Goal: Task Accomplishment & Management: Use online tool/utility

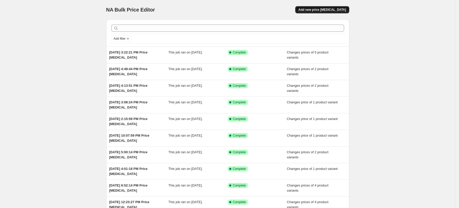
click at [341, 8] on span "Add new price [MEDICAL_DATA]" at bounding box center [322, 10] width 48 height 4
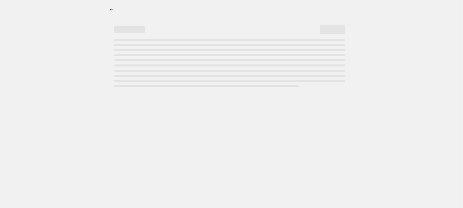
select select "percentage"
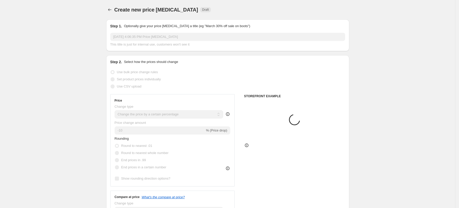
click at [152, 78] on span "Set product prices individually" at bounding box center [139, 79] width 44 height 4
click at [111, 78] on input "Set product prices individually" at bounding box center [111, 77] width 0 height 0
radio input "true"
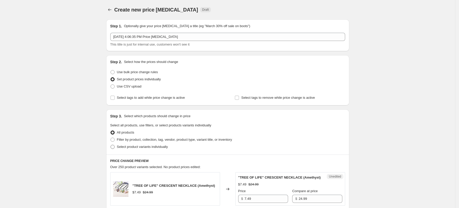
click at [146, 148] on span "Select product variants individually" at bounding box center [142, 147] width 51 height 4
click at [111, 145] on input "Select product variants individually" at bounding box center [111, 145] width 0 height 0
radio input "true"
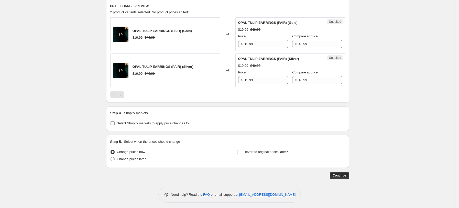
click at [153, 125] on span "Select Shopify markets to apply price changes to" at bounding box center [153, 123] width 72 height 4
click at [115, 125] on input "Select Shopify markets to apply price changes to" at bounding box center [113, 123] width 4 height 4
checkbox input "true"
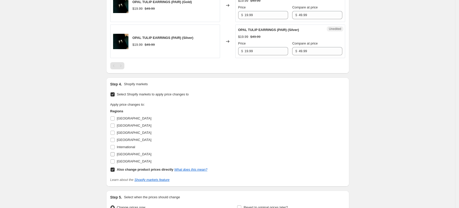
scroll to position [239, 0]
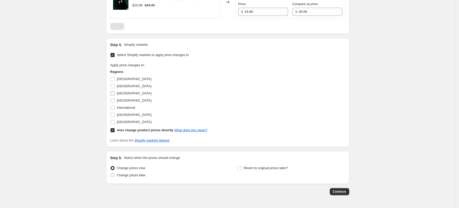
click at [124, 99] on span "[GEOGRAPHIC_DATA]" at bounding box center [134, 100] width 35 height 4
click at [115, 99] on input "[GEOGRAPHIC_DATA]" at bounding box center [113, 100] width 4 height 4
checkbox input "true"
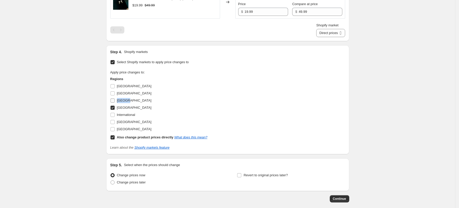
click at [124, 99] on span "[GEOGRAPHIC_DATA]" at bounding box center [134, 100] width 35 height 4
click at [115, 99] on input "[GEOGRAPHIC_DATA]" at bounding box center [113, 100] width 4 height 4
checkbox input "true"
click at [132, 123] on span "[GEOGRAPHIC_DATA]" at bounding box center [134, 122] width 35 height 4
click at [115, 123] on input "[GEOGRAPHIC_DATA]" at bounding box center [113, 122] width 4 height 4
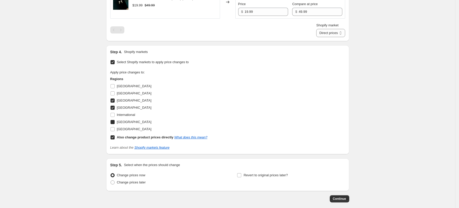
checkbox input "true"
click at [132, 127] on span "[GEOGRAPHIC_DATA]" at bounding box center [134, 129] width 35 height 4
click at [115, 127] on input "[GEOGRAPHIC_DATA]" at bounding box center [113, 129] width 4 height 4
checkbox input "true"
click at [135, 136] on b "Also change product prices directly" at bounding box center [145, 137] width 57 height 4
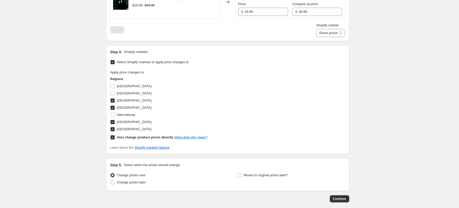
click at [115, 136] on input "Also change product prices directly What does this mean?" at bounding box center [113, 137] width 4 height 4
checkbox input "false"
select select "34367439004"
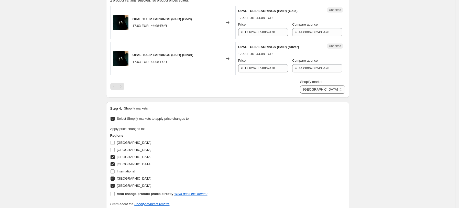
scroll to position [170, 0]
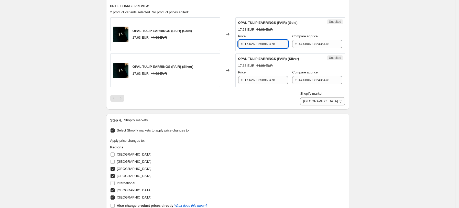
click at [268, 45] on input "17.62698558869478" at bounding box center [266, 44] width 43 height 8
type input "19.99"
click at [307, 45] on input "44.08069082435478" at bounding box center [320, 44] width 43 height 8
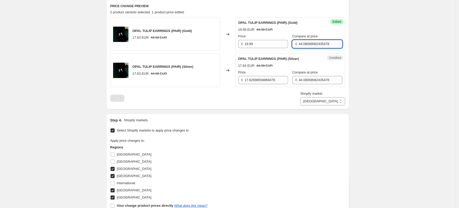
click at [307, 45] on input "44.08069082435478" at bounding box center [320, 44] width 43 height 8
click at [299, 44] on input "4.99" at bounding box center [320, 44] width 43 height 8
type input "49.99"
click at [266, 81] on input "17.62698558869478" at bounding box center [266, 80] width 43 height 8
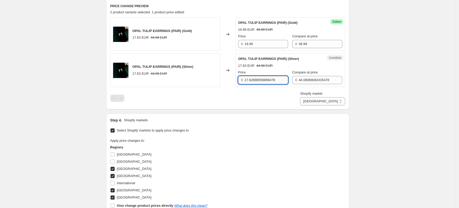
click at [266, 81] on input "17.62698558869478" at bounding box center [266, 80] width 43 height 8
type input "19.99"
click at [318, 77] on input "44.08069082435478" at bounding box center [320, 80] width 43 height 8
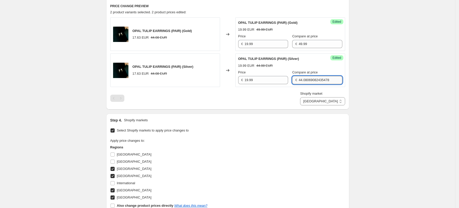
click at [318, 77] on input "44.08069082435478" at bounding box center [320, 80] width 43 height 8
type input "49.99"
click at [287, 92] on div "Shopify market [GEOGRAPHIC_DATA] [GEOGRAPHIC_DATA] [GEOGRAPHIC_DATA] [GEOGRAPHI…" at bounding box center [227, 98] width 235 height 14
drag, startPoint x: 346, startPoint y: 97, endPoint x: 343, endPoint y: 99, distance: 3.7
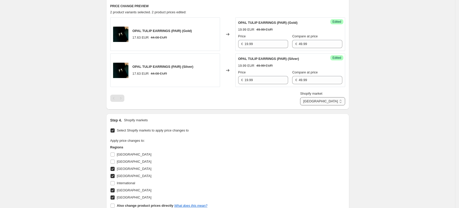
click at [345, 97] on select "[GEOGRAPHIC_DATA] [GEOGRAPHIC_DATA] [GEOGRAPHIC_DATA] [GEOGRAPHIC_DATA]" at bounding box center [322, 101] width 45 height 8
select select "34367406236"
click at [323, 105] on select "[GEOGRAPHIC_DATA] [GEOGRAPHIC_DATA] [GEOGRAPHIC_DATA] [GEOGRAPHIC_DATA]" at bounding box center [322, 101] width 45 height 8
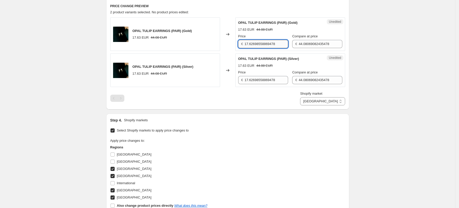
click at [255, 43] on input "17.62698558869478" at bounding box center [266, 44] width 43 height 8
type input "19.99"
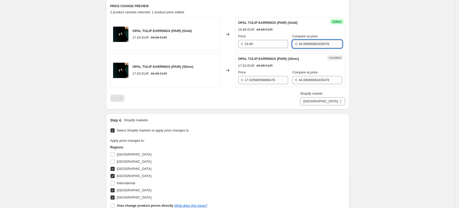
click at [315, 44] on input "44.08069082435478" at bounding box center [320, 44] width 43 height 8
type input "49.99"
click at [273, 85] on div "Unedited OPAL TULIP EARRINGS (PAIR) (Silver) 17.63 EUR 44.08 EUR Price € 17.626…" at bounding box center [290, 70] width 110 height 34
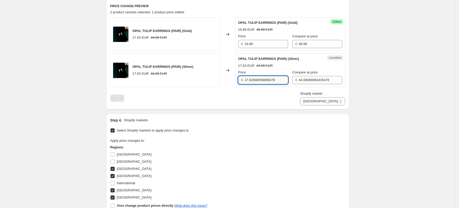
click at [271, 79] on input "17.62698558869478" at bounding box center [266, 80] width 43 height 8
type input "19.99"
click at [308, 81] on input "44.08069082435478" at bounding box center [320, 80] width 43 height 8
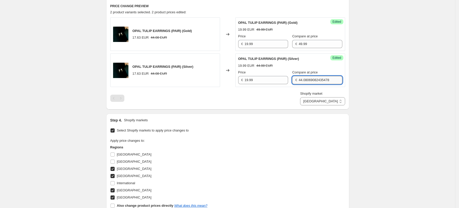
click at [308, 81] on input "44.08069082435478" at bounding box center [320, 80] width 43 height 8
type input "49.99"
click at [295, 90] on div "OPAL TULIP EARRINGS (PAIR) (Gold) 17.63 EUR 44.08 EUR Changed to Success Edited…" at bounding box center [227, 61] width 235 height 88
click at [330, 98] on select "[GEOGRAPHIC_DATA] [GEOGRAPHIC_DATA] [GEOGRAPHIC_DATA] [GEOGRAPHIC_DATA]" at bounding box center [322, 101] width 45 height 8
select select "34367209628"
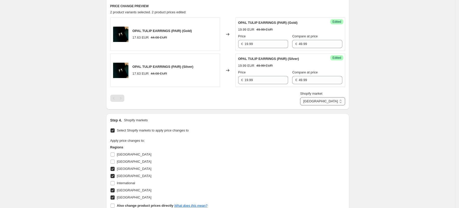
click at [312, 105] on select "[GEOGRAPHIC_DATA] [GEOGRAPHIC_DATA] [GEOGRAPHIC_DATA] [GEOGRAPHIC_DATA]" at bounding box center [322, 101] width 45 height 8
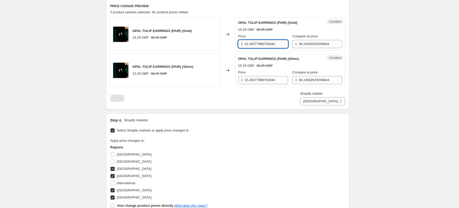
click at [258, 41] on input "15.29377968791844" at bounding box center [266, 44] width 43 height 8
type input "19.99"
click at [314, 42] on input "38.24592529259844" at bounding box center [320, 44] width 43 height 8
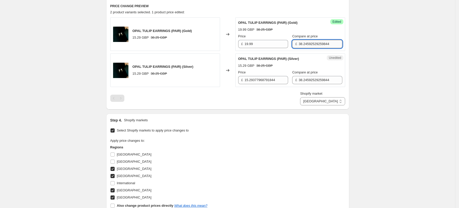
click at [314, 42] on input "38.24592529259844" at bounding box center [320, 44] width 43 height 8
type input "49.99"
click at [273, 79] on input "15.29377968791844" at bounding box center [266, 80] width 43 height 8
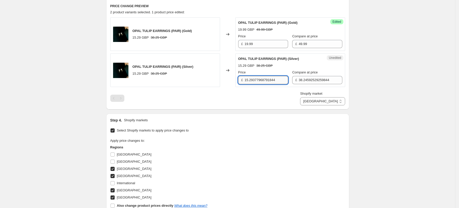
click at [273, 79] on input "15.29377968791844" at bounding box center [266, 80] width 43 height 8
type input "19.99"
click at [316, 81] on input "38.24592529259844" at bounding box center [320, 80] width 43 height 8
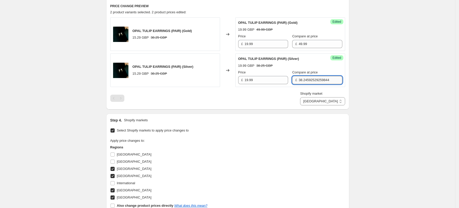
click at [316, 81] on input "38.24592529259844" at bounding box center [320, 80] width 43 height 8
type input "49.99"
click at [280, 95] on div "Shopify market [GEOGRAPHIC_DATA] [GEOGRAPHIC_DATA] [GEOGRAPHIC_DATA] [GEOGRAPHI…" at bounding box center [227, 98] width 235 height 14
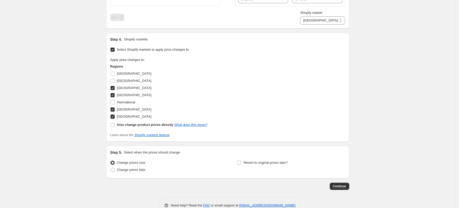
scroll to position [264, 0]
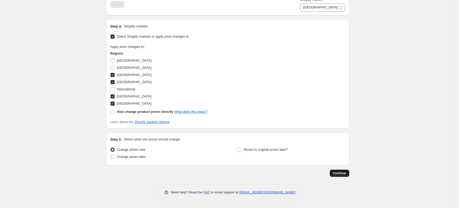
click at [334, 171] on button "Continue" at bounding box center [339, 173] width 19 height 7
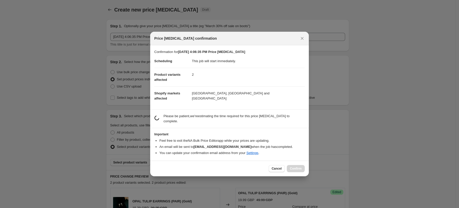
scroll to position [0, 0]
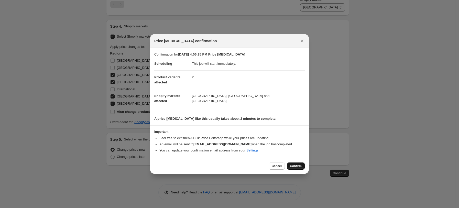
click at [301, 169] on button "Confirm" at bounding box center [296, 165] width 18 height 7
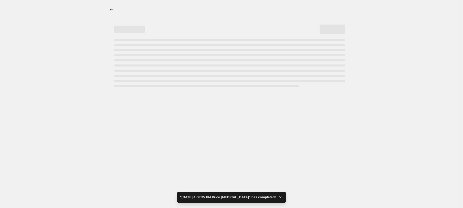
select select "34367209628"
